Goal: Transaction & Acquisition: Purchase product/service

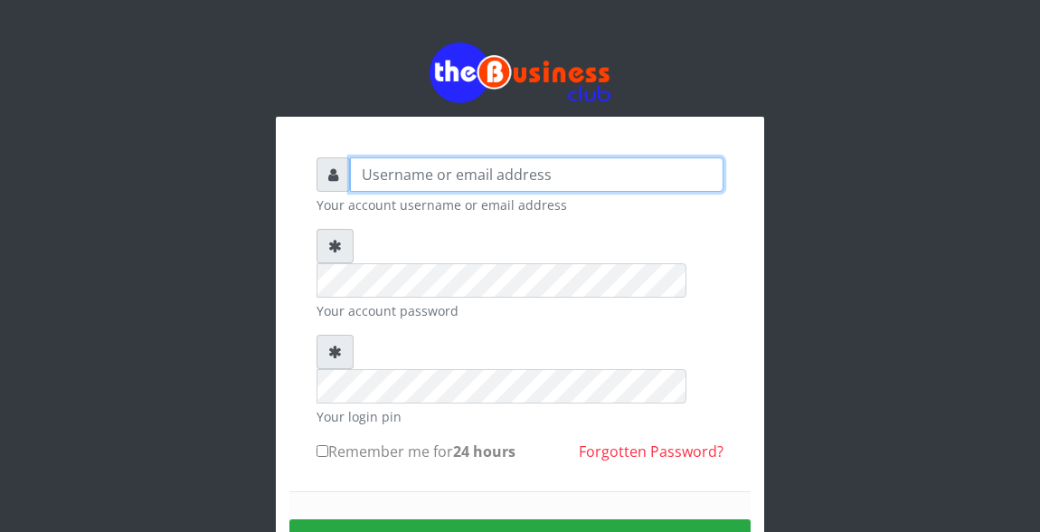
click at [405, 178] on input "text" at bounding box center [536, 174] width 373 height 34
type input "Atipeter"
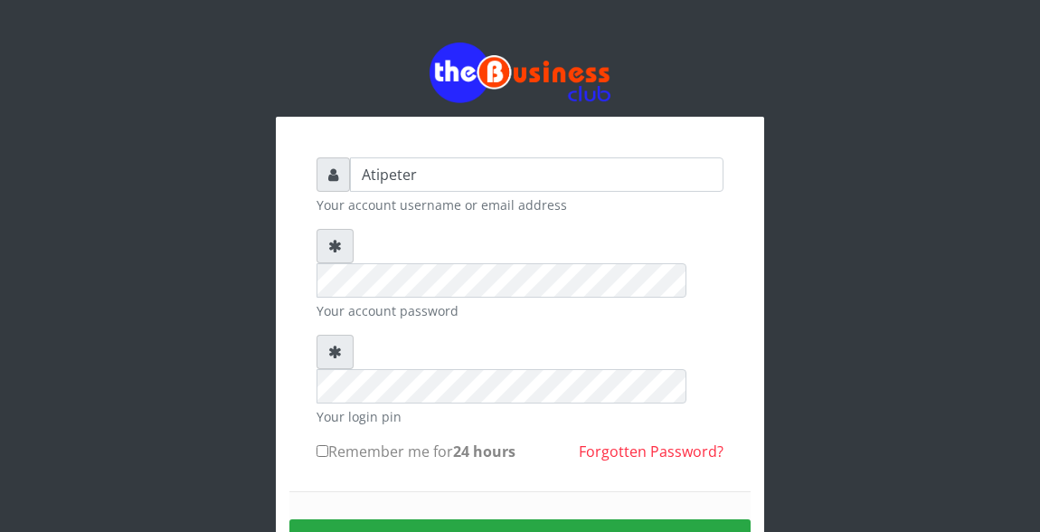
click at [320, 445] on input "Remember me for 24 hours" at bounding box center [322, 451] width 12 height 12
checkbox input "true"
click at [461, 519] on button "Sign in" at bounding box center [519, 542] width 461 height 46
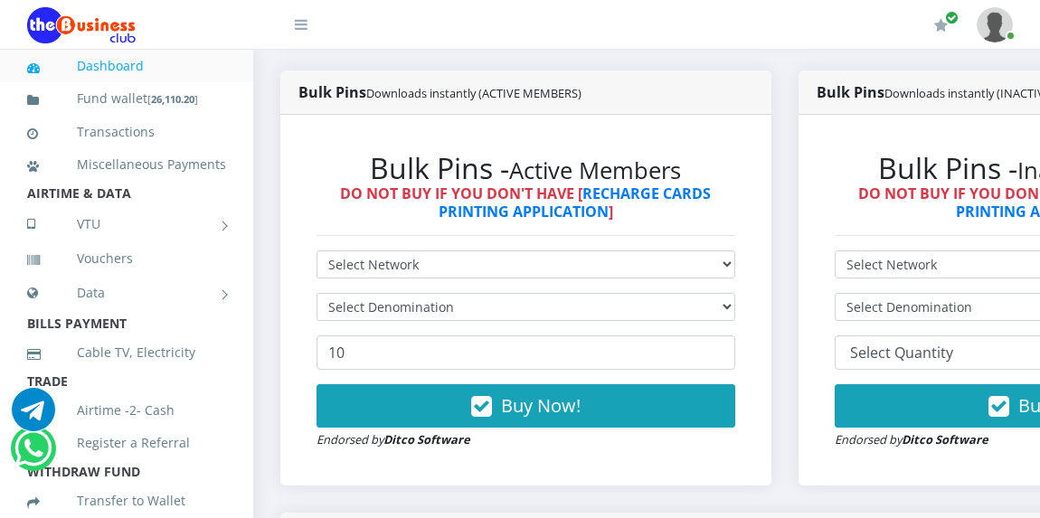
scroll to position [470, 0]
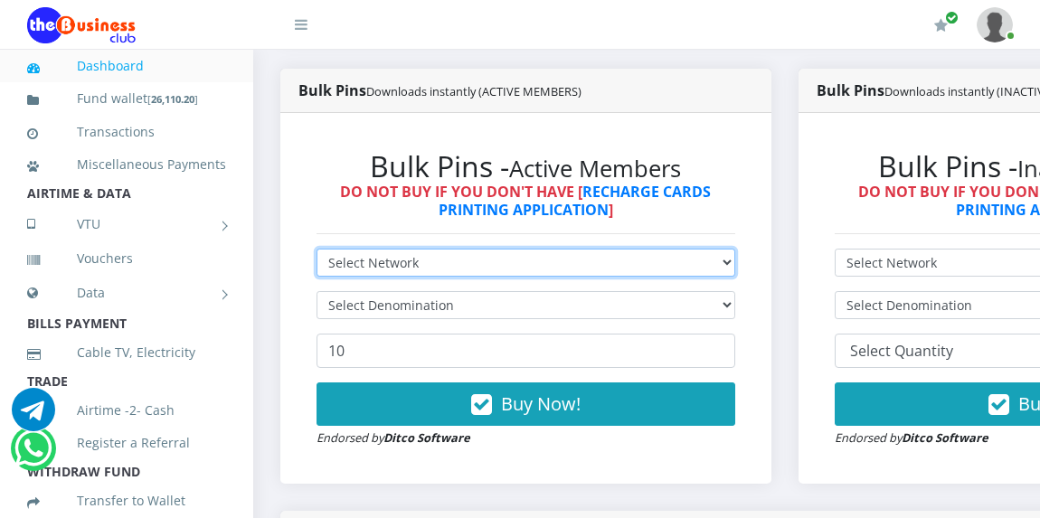
click at [339, 261] on select "Select Network MTN Globacom 9Mobile Airtel" at bounding box center [525, 263] width 419 height 28
select select "MTN"
click at [316, 251] on select "Select Network MTN Globacom 9Mobile Airtel" at bounding box center [525, 263] width 419 height 28
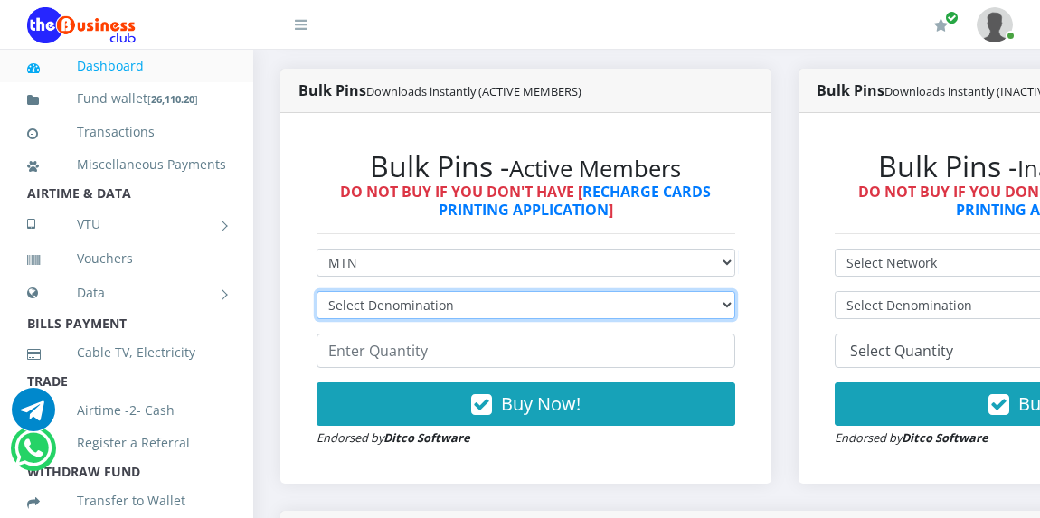
click at [344, 304] on select "Select Denomination MTN NGN100 - ₦96.94 MTN NGN200 - ₦193.88 MTN NGN400 - ₦387.…" at bounding box center [525, 305] width 419 height 28
select select "193.88-200"
click at [316, 294] on select "Select Denomination MTN NGN100 - ₦96.94 MTN NGN200 - ₦193.88 MTN NGN400 - ₦387.…" at bounding box center [525, 305] width 419 height 28
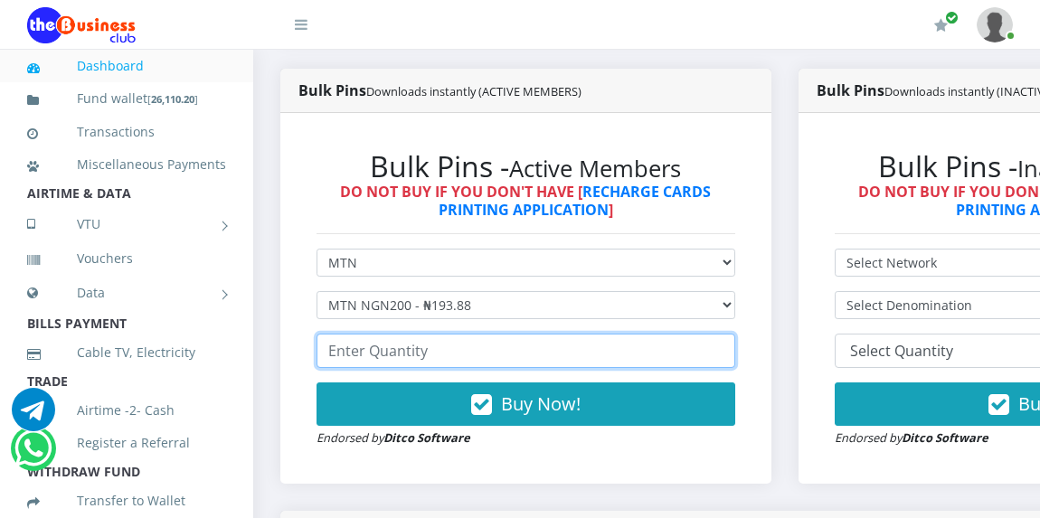
click at [362, 352] on input "number" at bounding box center [525, 351] width 419 height 34
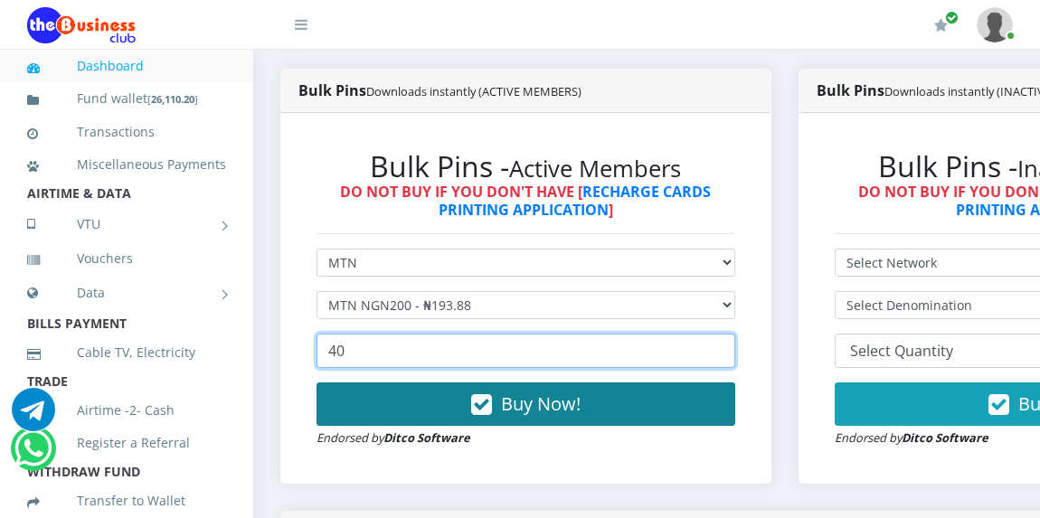
type input "40"
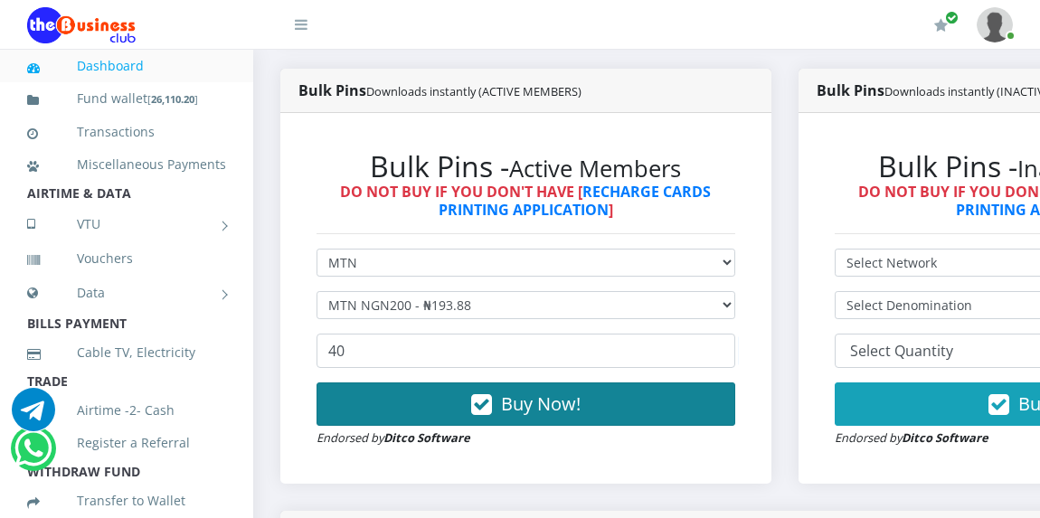
click at [460, 411] on button "Buy Now!" at bounding box center [525, 404] width 419 height 43
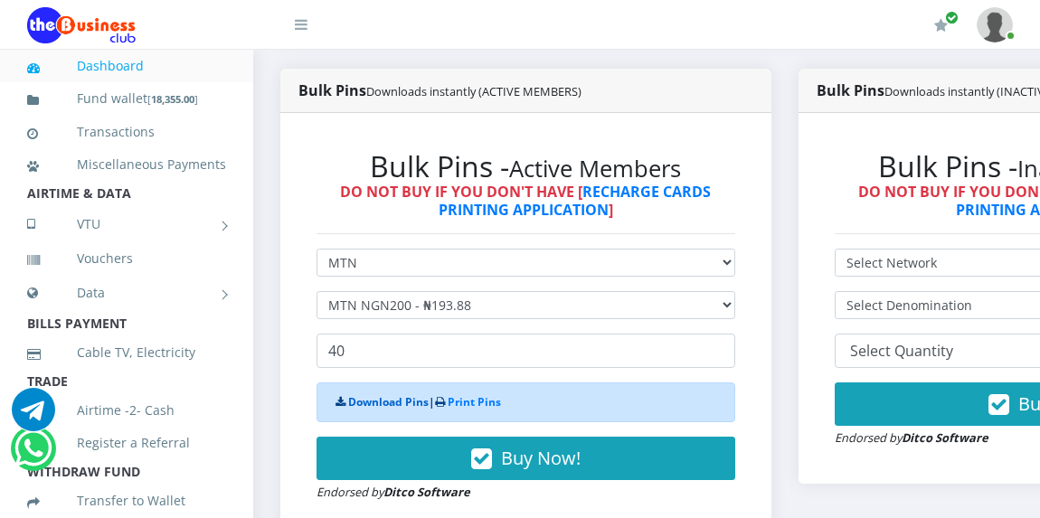
click at [391, 407] on link "Download Pins" at bounding box center [388, 401] width 80 height 15
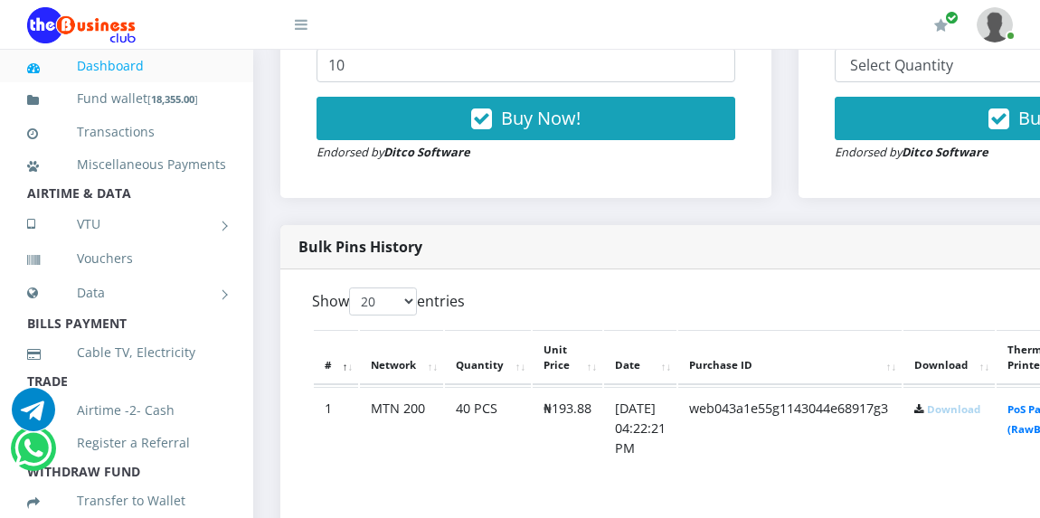
scroll to position [760, 0]
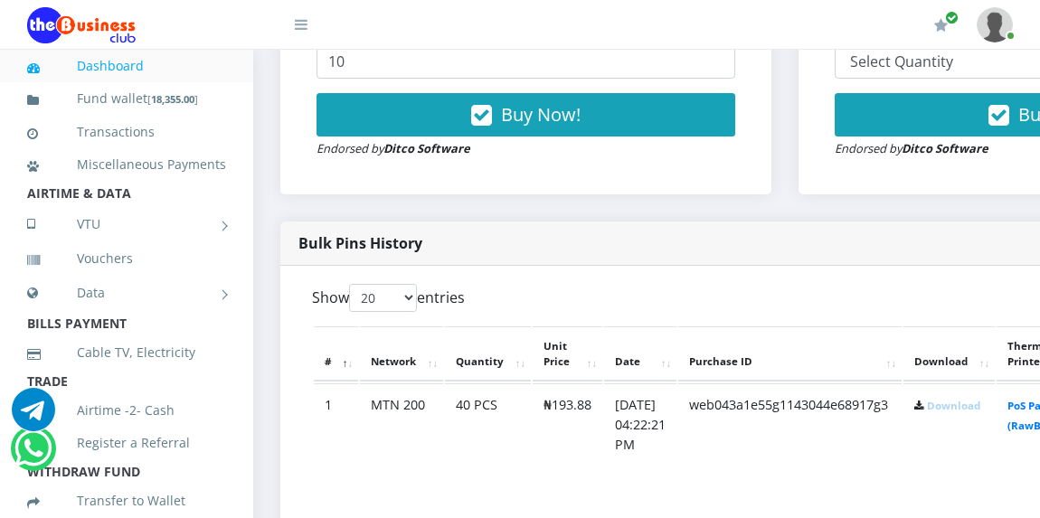
click at [980, 411] on link "Download" at bounding box center [953, 406] width 53 height 14
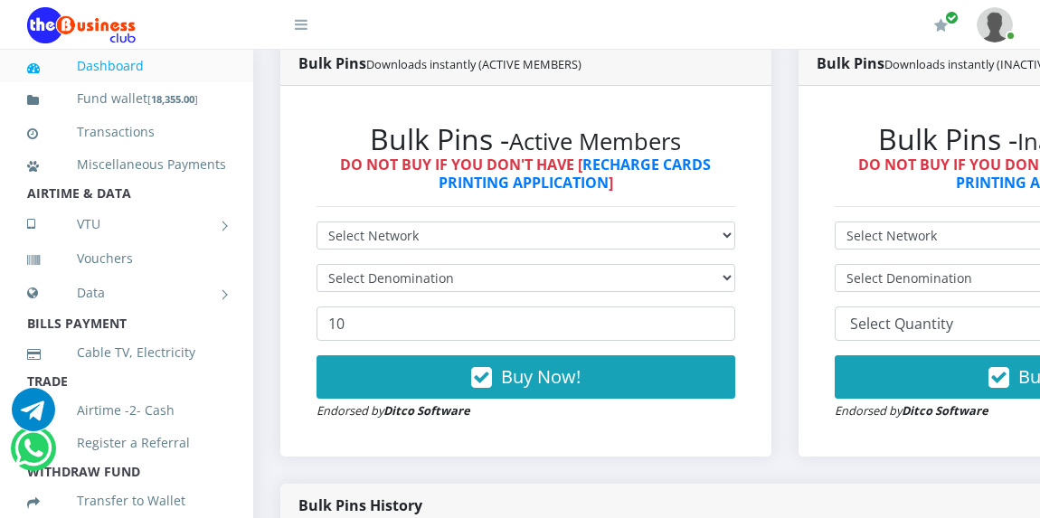
scroll to position [470, 0]
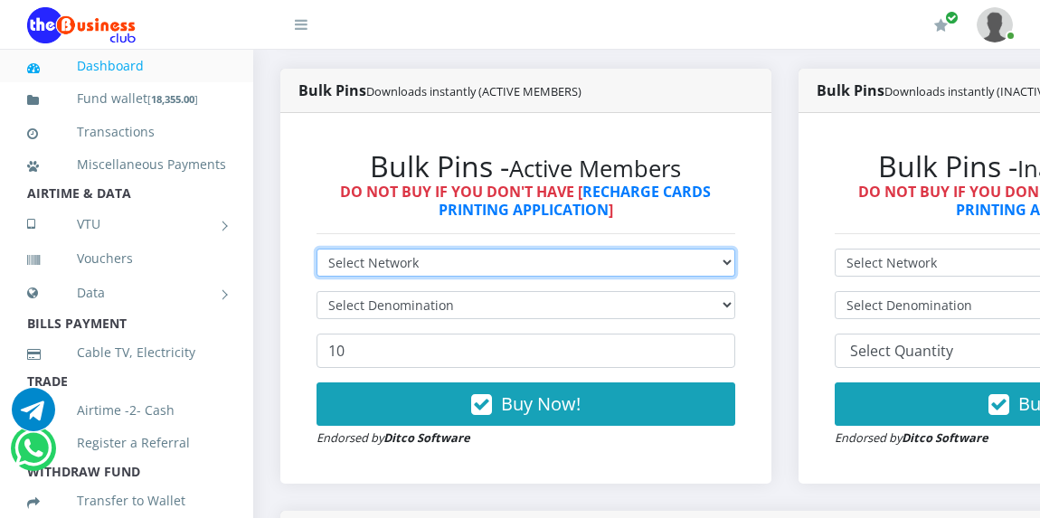
click at [555, 265] on select "Select Network MTN Globacom 9Mobile Airtel" at bounding box center [525, 263] width 419 height 28
select select "MTN"
click at [316, 251] on select "Select Network MTN Globacom 9Mobile Airtel" at bounding box center [525, 263] width 419 height 28
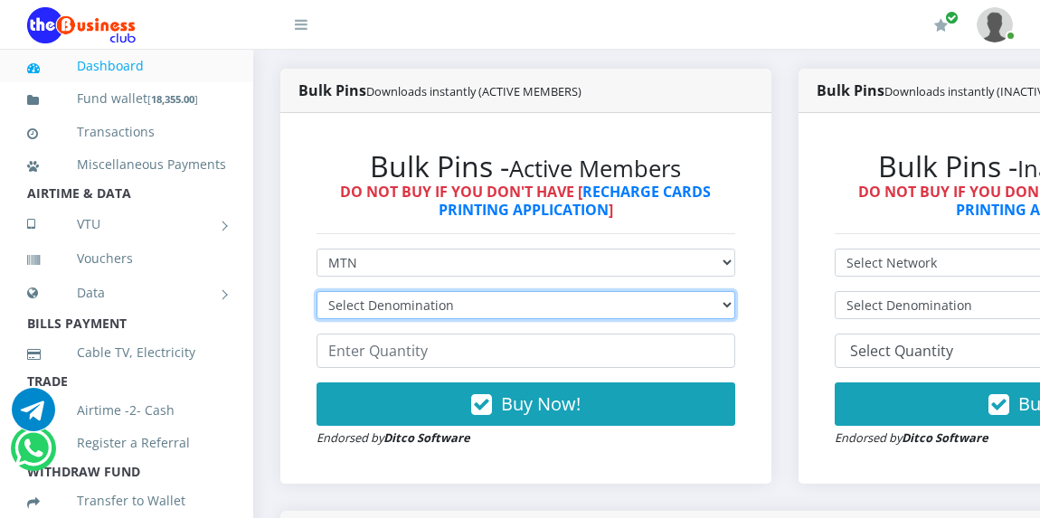
click at [538, 313] on select "Select Denomination MTN NGN100 - ₦96.94 MTN NGN200 - ₦193.88 MTN NGN400 - ₦387.…" at bounding box center [525, 305] width 419 height 28
select select "96.94-100"
click at [316, 294] on select "Select Denomination MTN NGN100 - ₦96.94 MTN NGN200 - ₦193.88 MTN NGN400 - ₦387.…" at bounding box center [525, 305] width 419 height 28
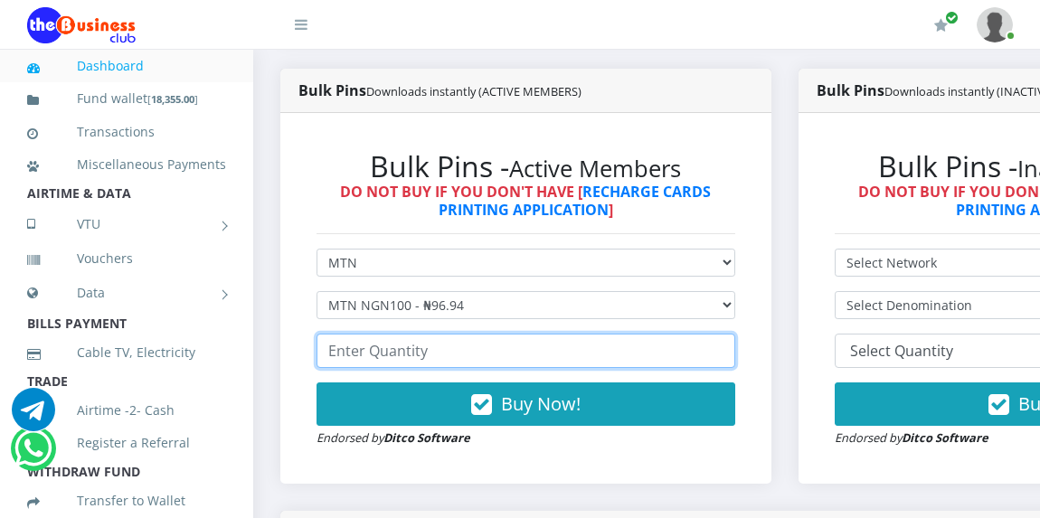
click at [524, 359] on input "number" at bounding box center [525, 351] width 419 height 34
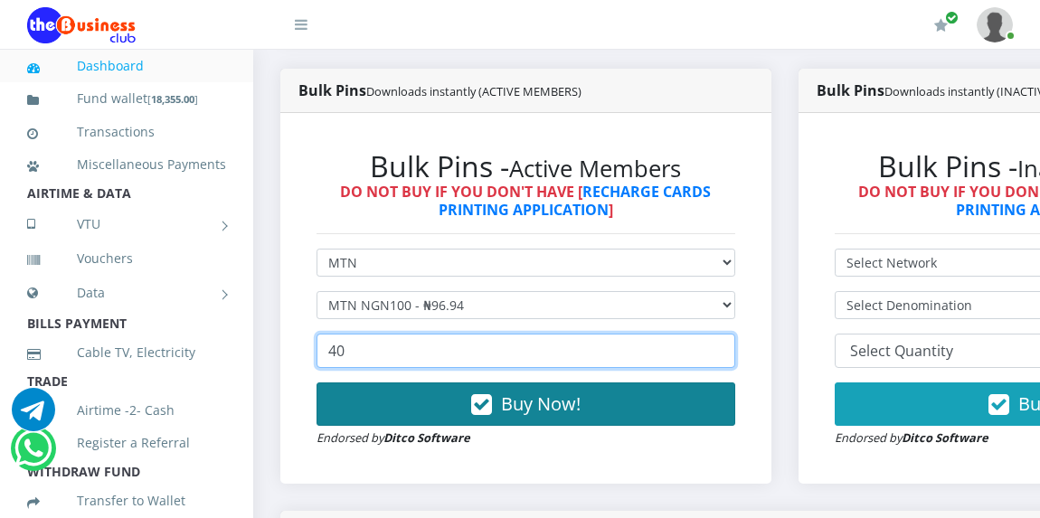
type input "40"
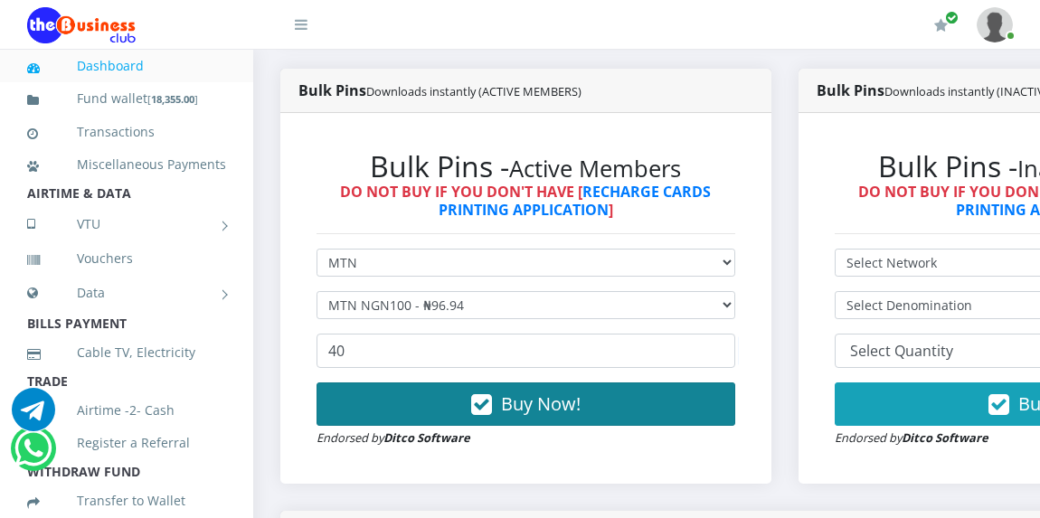
click at [546, 401] on span "Buy Now!" at bounding box center [541, 404] width 80 height 24
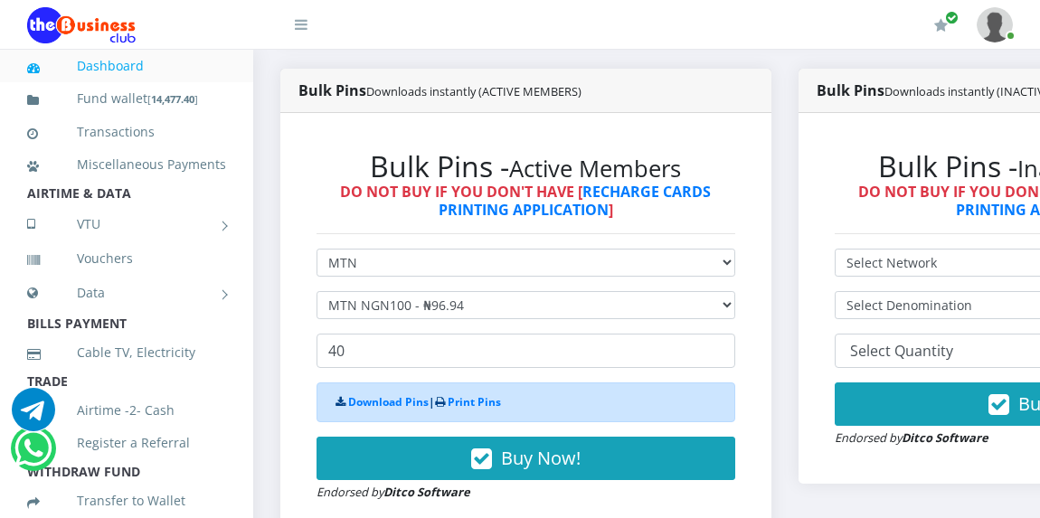
click at [372, 413] on div "Download Pins | Print Pins" at bounding box center [525, 403] width 419 height 40
click at [374, 397] on link "Download Pins" at bounding box center [388, 401] width 80 height 15
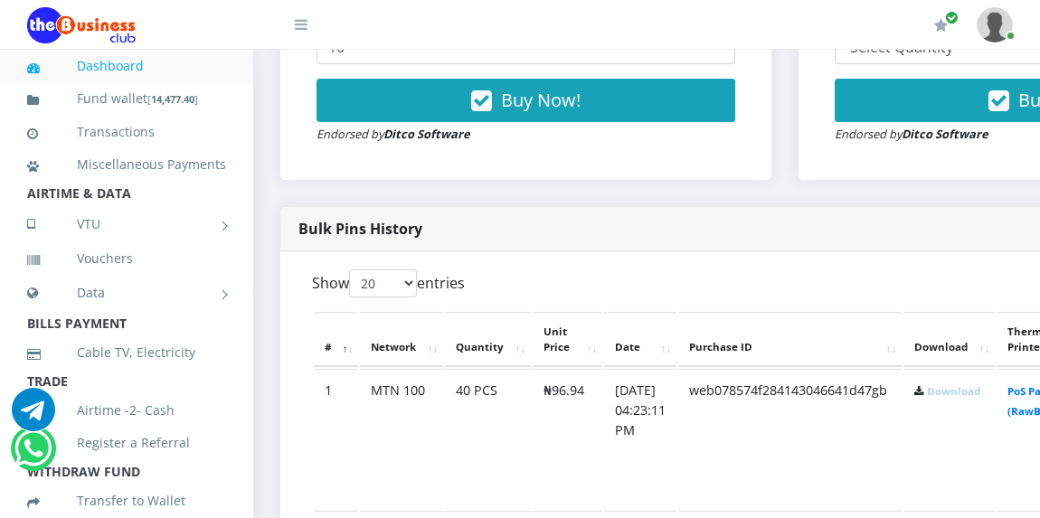
scroll to position [796, 0]
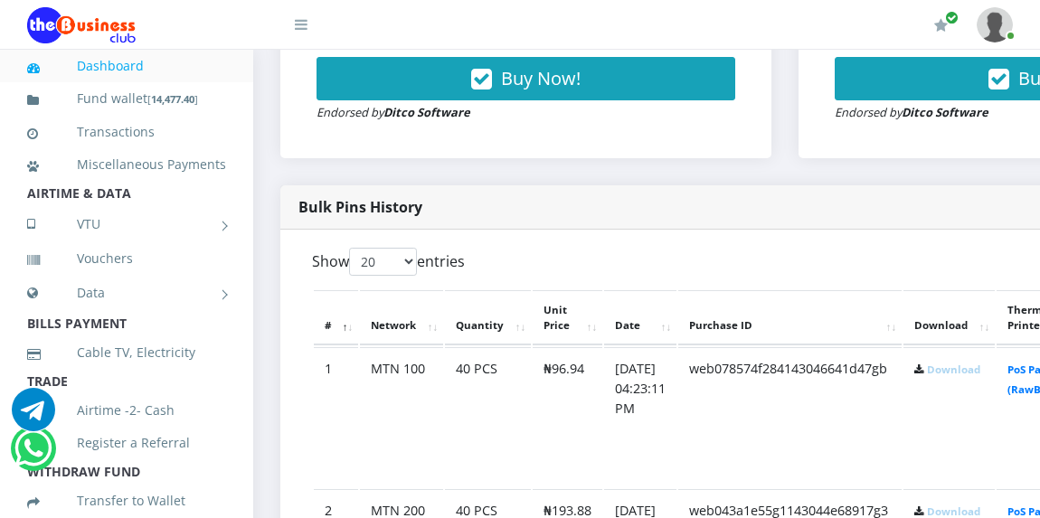
click at [968, 369] on link "Download" at bounding box center [953, 370] width 53 height 14
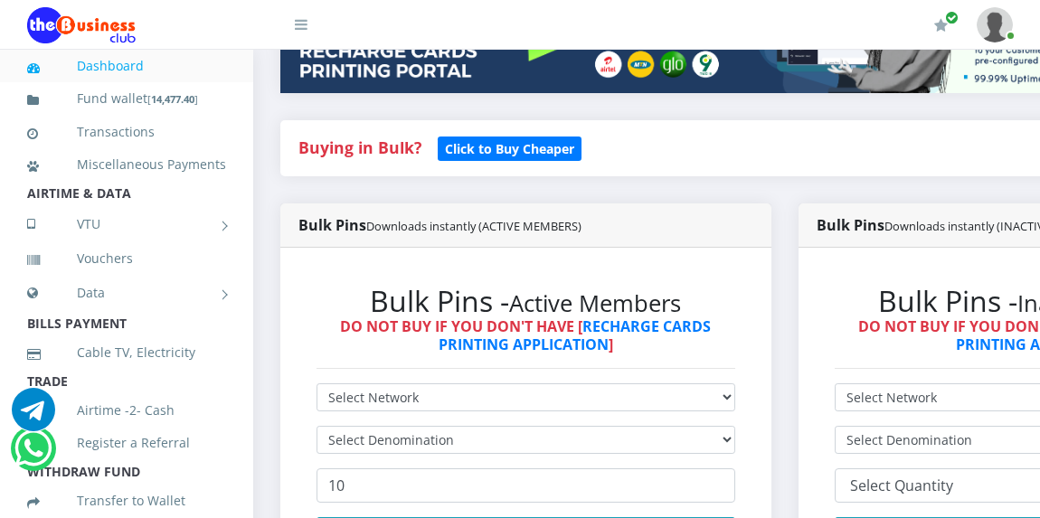
scroll to position [362, 0]
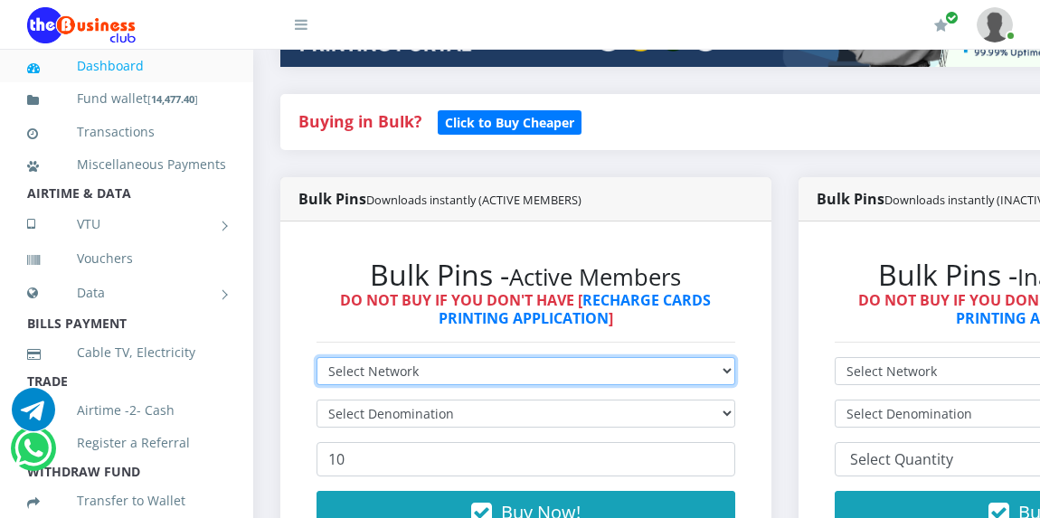
click at [588, 367] on select "Select Network MTN Globacom 9Mobile Airtel" at bounding box center [525, 371] width 419 height 28
select select "MTN"
click at [316, 360] on select "Select Network MTN Globacom 9Mobile Airtel" at bounding box center [525, 371] width 419 height 28
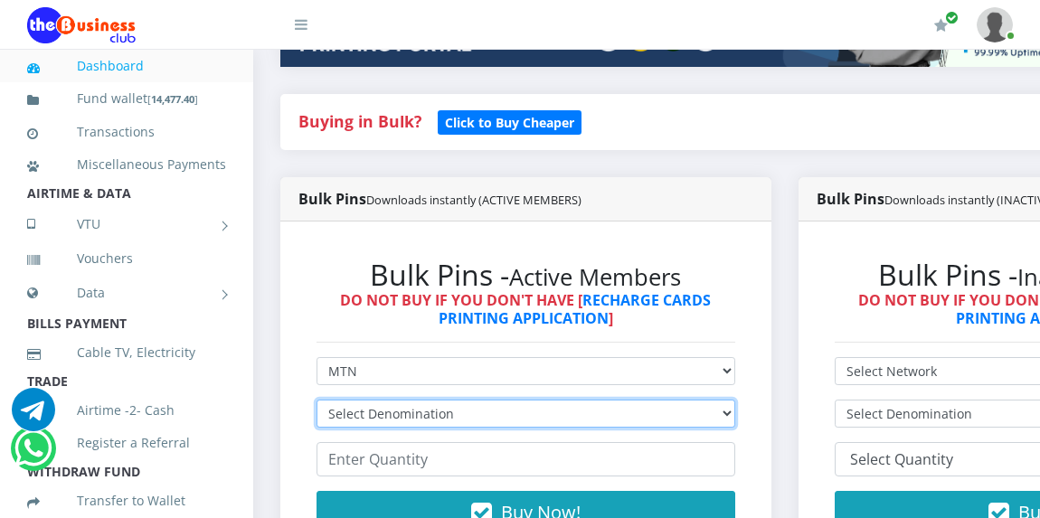
click at [561, 421] on select "Select Denomination MTN NGN100 - ₦96.94 MTN NGN200 - ₦193.88 MTN NGN400 - ₦387.…" at bounding box center [525, 414] width 419 height 28
select select "484.7-500"
click at [316, 402] on select "Select Denomination MTN NGN100 - ₦96.94 MTN NGN200 - ₦193.88 MTN NGN400 - ₦387.…" at bounding box center [525, 414] width 419 height 28
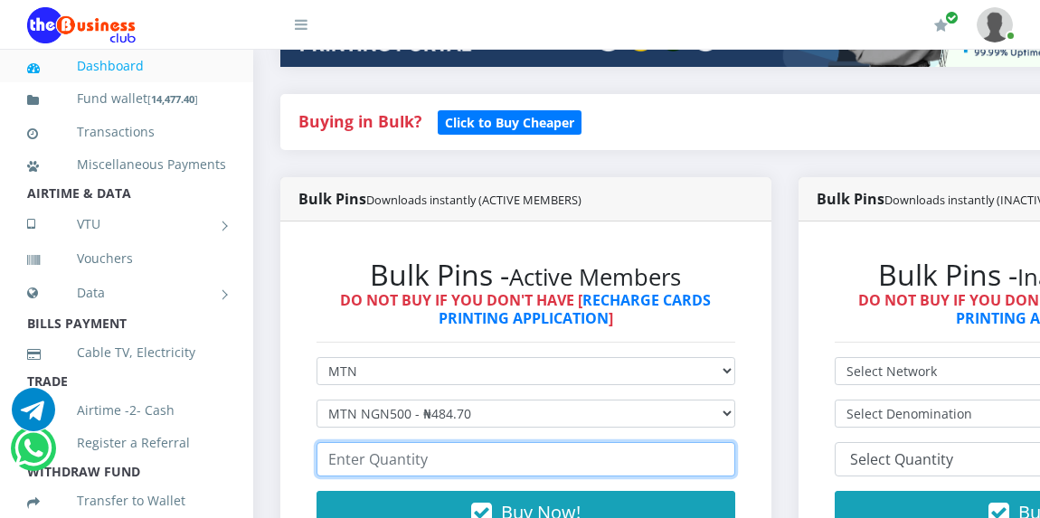
click at [495, 471] on input "number" at bounding box center [525, 459] width 419 height 34
type input "20"
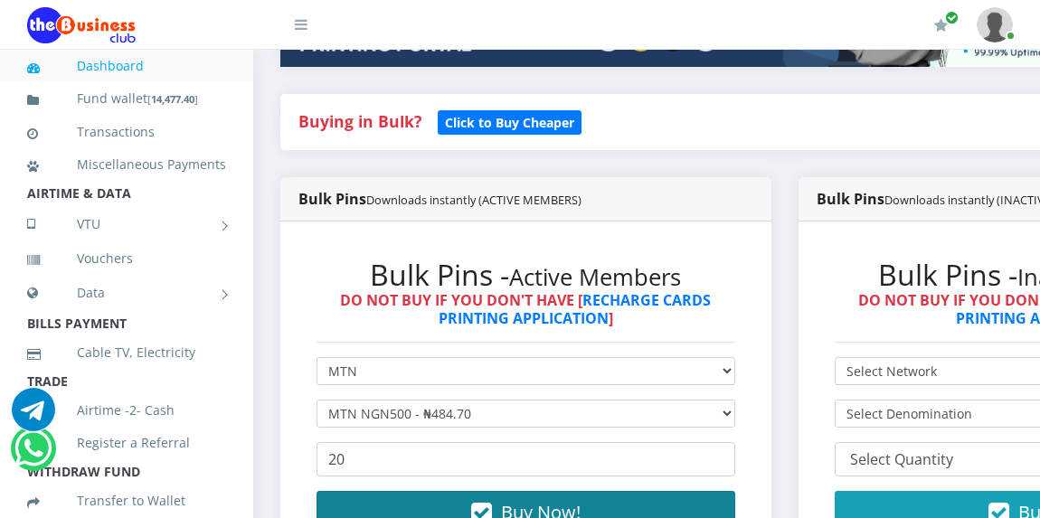
click at [531, 498] on button "Buy Now!" at bounding box center [525, 512] width 419 height 43
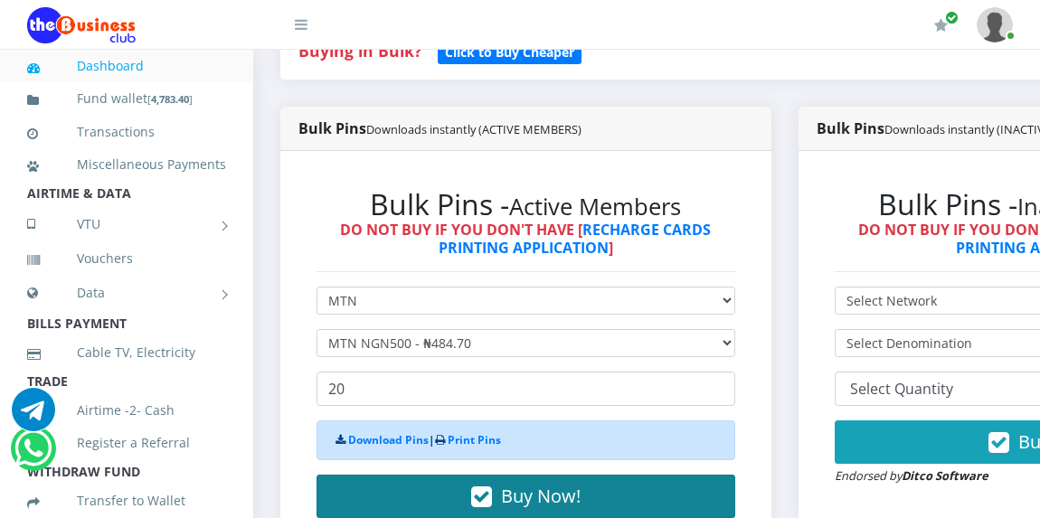
scroll to position [434, 0]
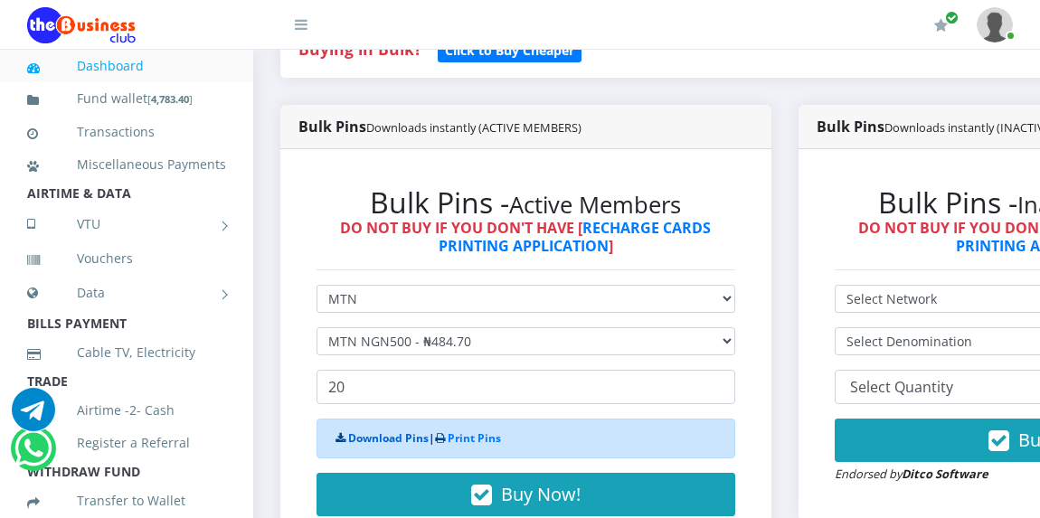
click at [387, 439] on link "Download Pins" at bounding box center [388, 437] width 80 height 15
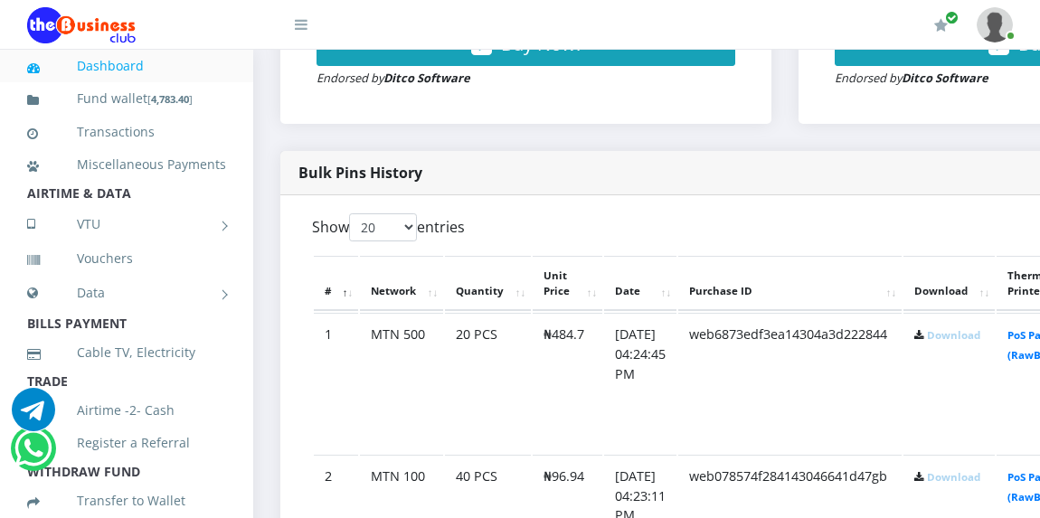
scroll to position [832, 0]
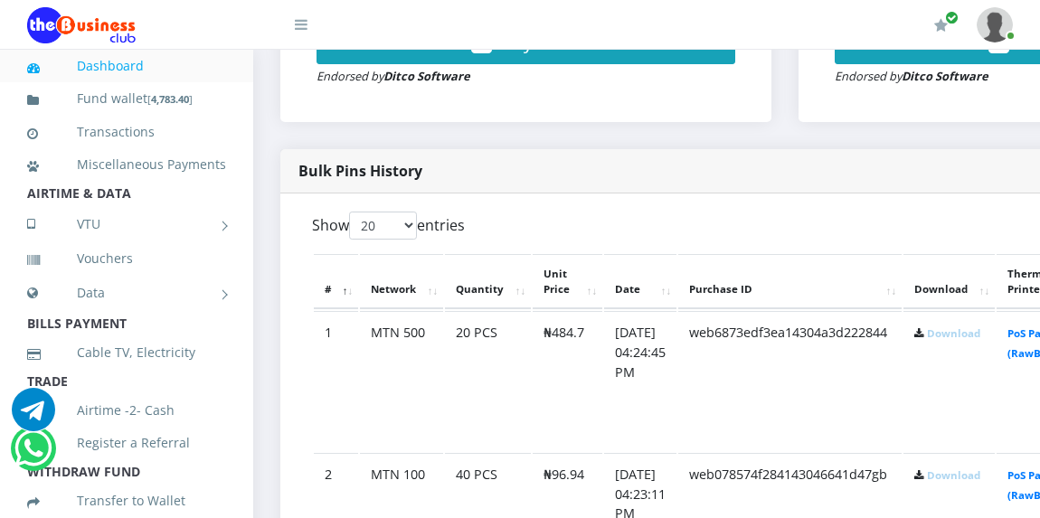
click at [968, 333] on link "Download" at bounding box center [953, 333] width 53 height 14
